Goal: Information Seeking & Learning: Compare options

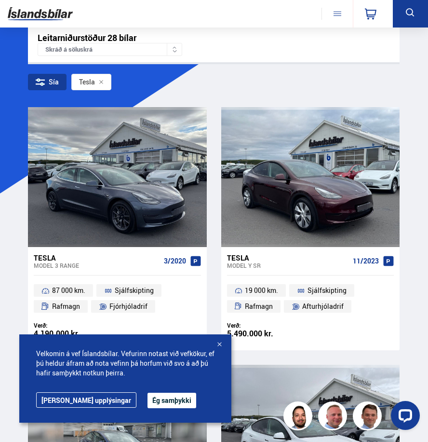
click at [220, 342] on div at bounding box center [220, 345] width 10 height 10
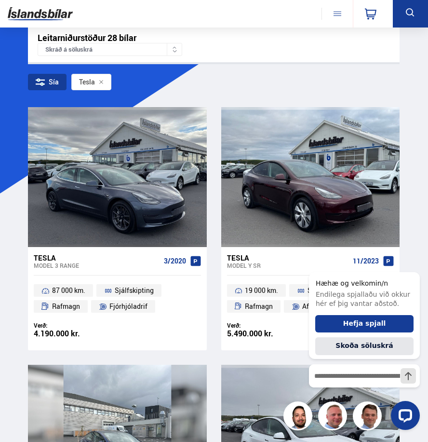
click at [49, 81] on div "Sía" at bounding box center [47, 82] width 39 height 16
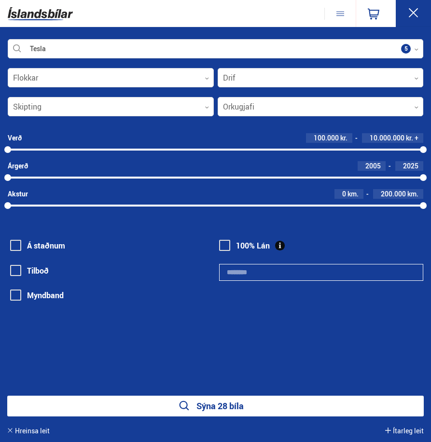
click at [218, 239] on div "Á staðnum [GEOGRAPHIC_DATA] [GEOGRAPHIC_DATA] 100% Lán" at bounding box center [215, 268] width 415 height 89
click at [222, 244] on span at bounding box center [224, 245] width 11 height 11
click at [222, 242] on span at bounding box center [224, 245] width 11 height 11
click at [413, 8] on icon at bounding box center [413, 13] width 12 height 12
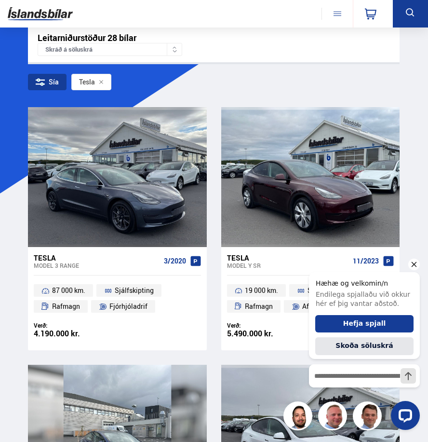
click at [414, 265] on icon "Hide greeting" at bounding box center [414, 264] width 5 height 5
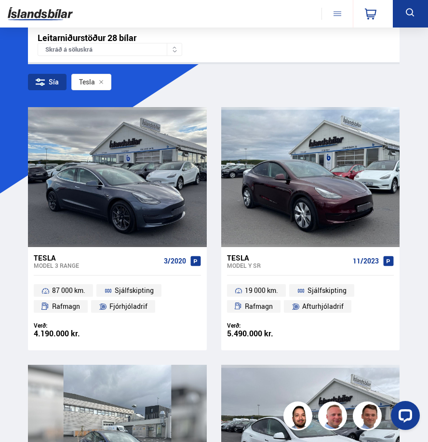
click at [54, 82] on div "Sía" at bounding box center [47, 82] width 39 height 16
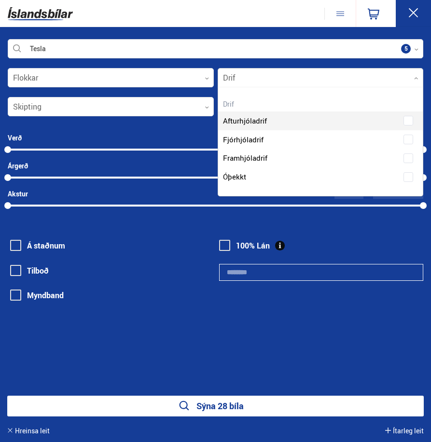
click at [299, 78] on div at bounding box center [321, 77] width 206 height 19
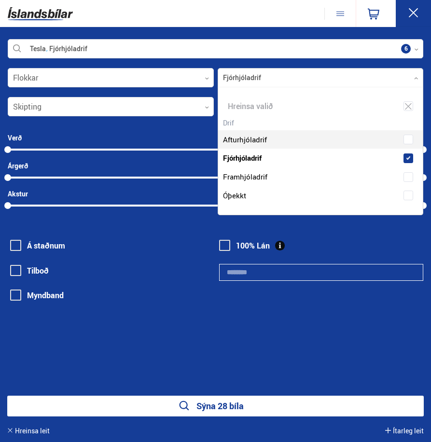
click at [265, 136] on div "Afturhjóladrif Fjórhjóladrif Framhjóladrif Óþekkt" at bounding box center [320, 160] width 205 height 89
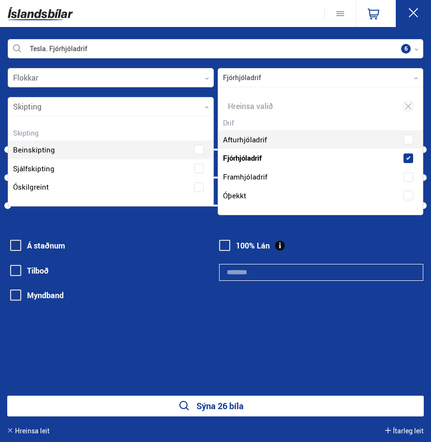
click at [149, 109] on div at bounding box center [111, 106] width 206 height 19
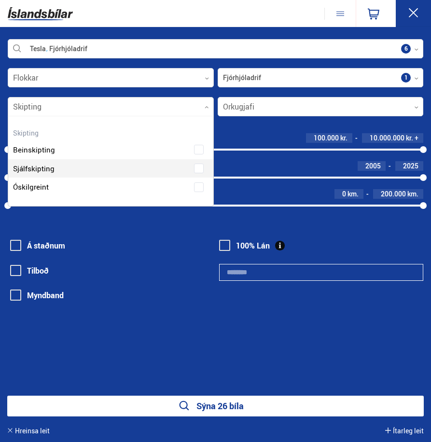
click at [115, 165] on div "Beinskipting Sjálfskipting Óskilgreint" at bounding box center [110, 161] width 205 height 70
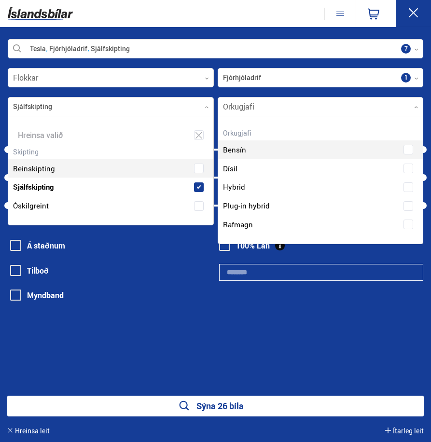
click at [261, 105] on div at bounding box center [321, 106] width 206 height 19
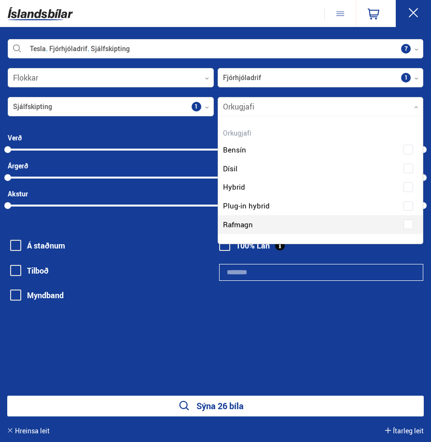
click at [266, 229] on div "Bensín Dísil Hybrid Plug-in hybrid Rafmagn" at bounding box center [320, 180] width 205 height 108
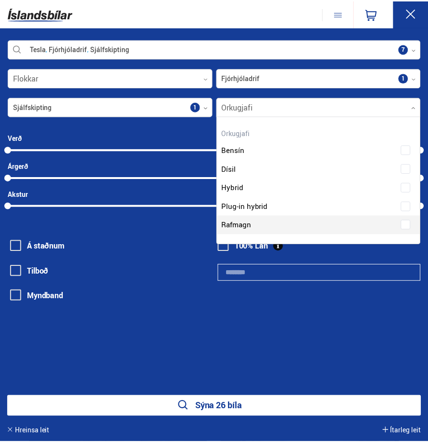
scroll to position [144, 202]
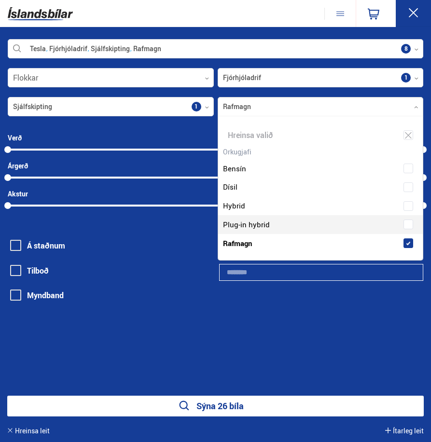
click at [97, 404] on button "Sýna 26 bíla" at bounding box center [215, 406] width 416 height 21
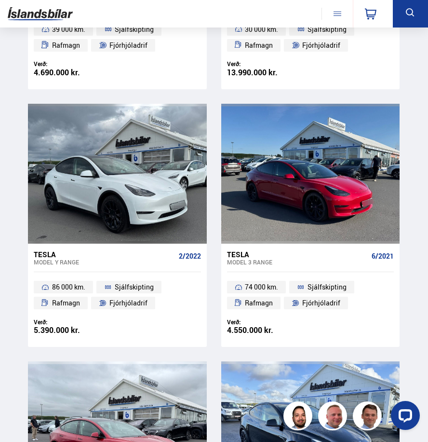
scroll to position [1109, 0]
